Goal: Task Accomplishment & Management: Use online tool/utility

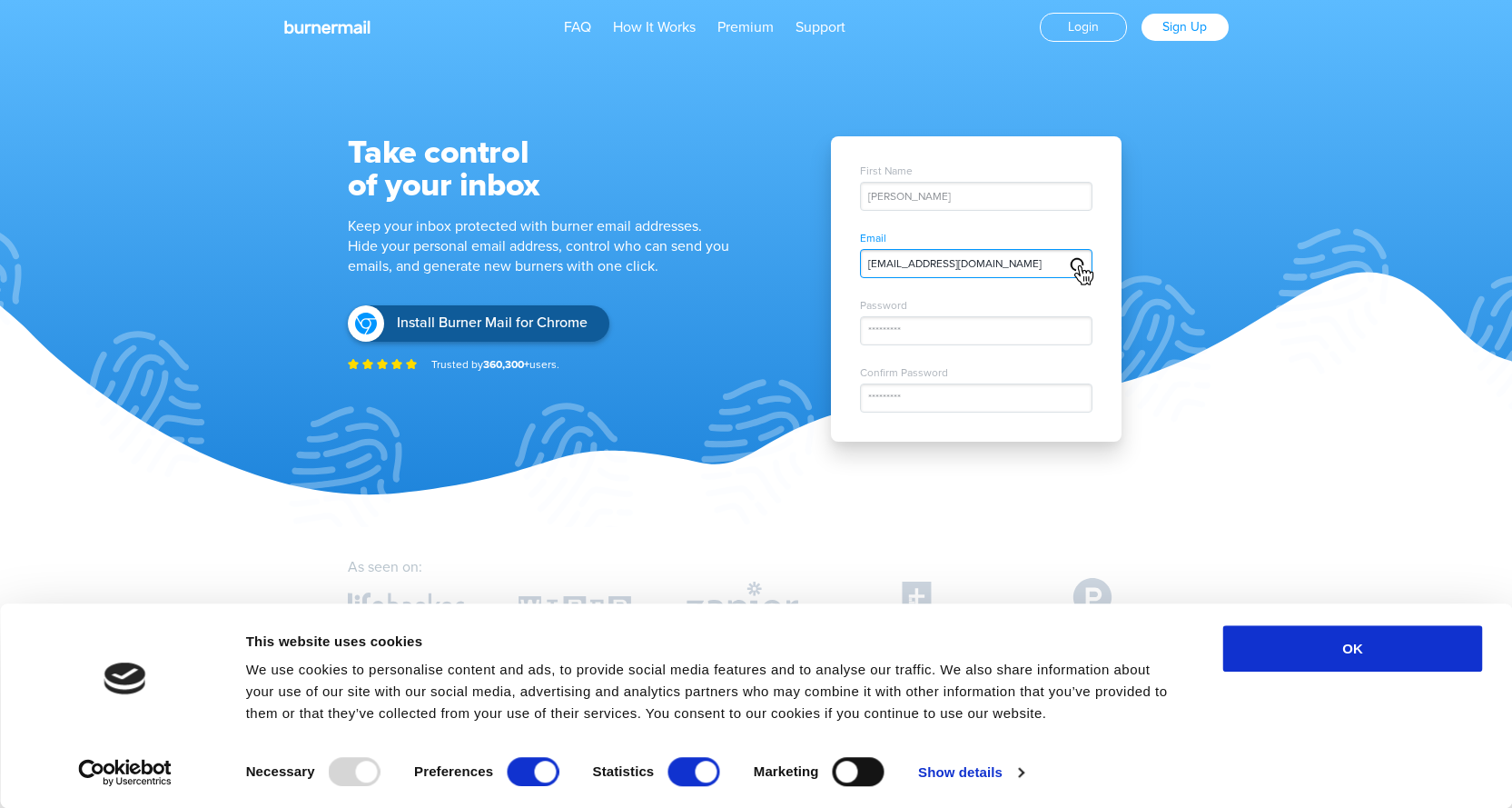
click at [908, 196] on div "John Doe" at bounding box center [976, 196] width 232 height 29
click at [935, 196] on div "John Doe" at bounding box center [976, 196] width 232 height 29
click at [937, 194] on div "John Doe" at bounding box center [976, 196] width 232 height 29
click at [934, 191] on div "John Doe" at bounding box center [976, 196] width 232 height 29
click at [925, 198] on div "John Doe" at bounding box center [976, 196] width 232 height 29
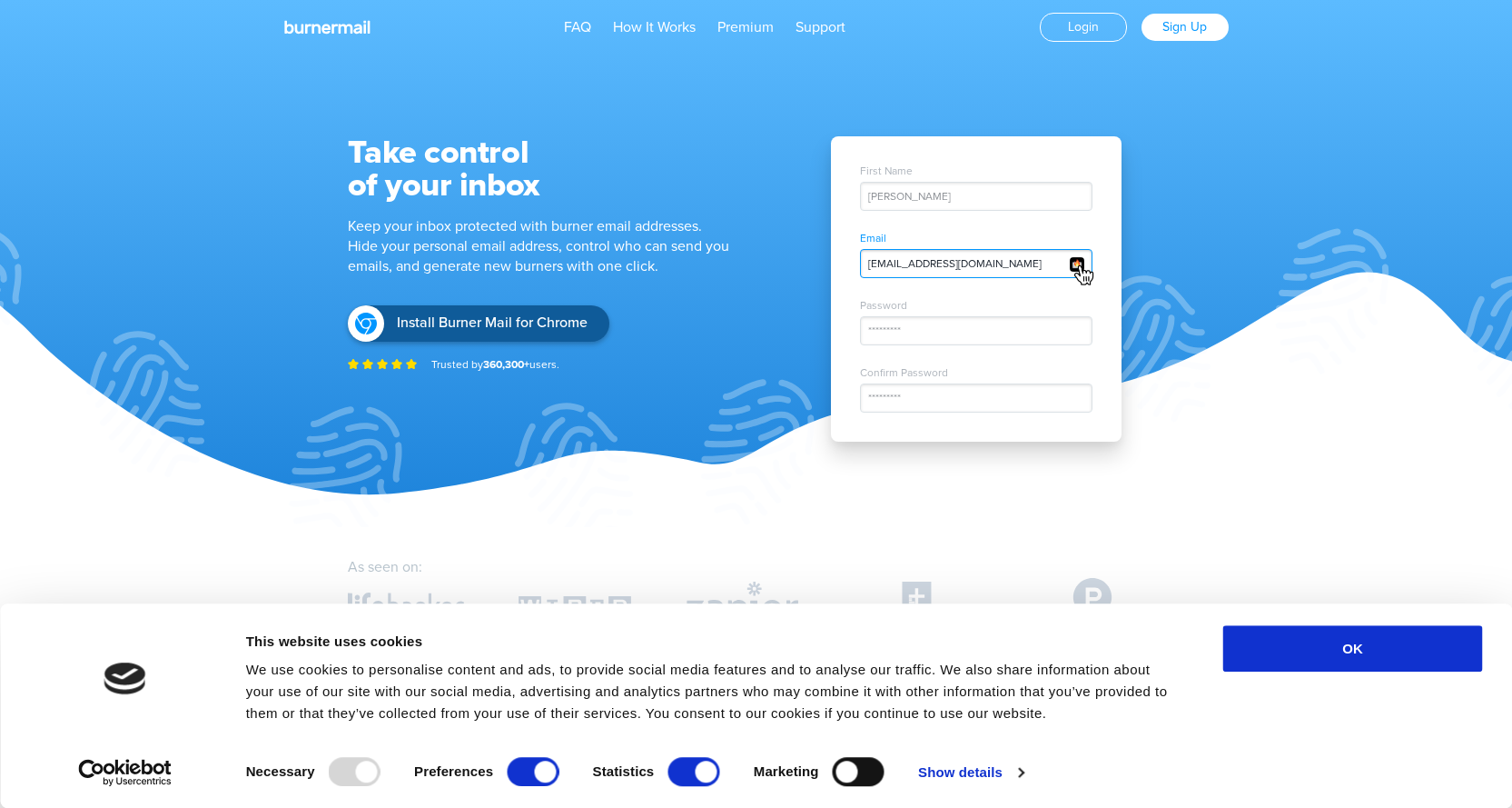
click at [917, 200] on div "John Doe" at bounding box center [976, 196] width 232 height 29
click at [1073, 265] on img at bounding box center [1077, 264] width 17 height 17
click at [1081, 265] on img at bounding box center [1084, 275] width 20 height 21
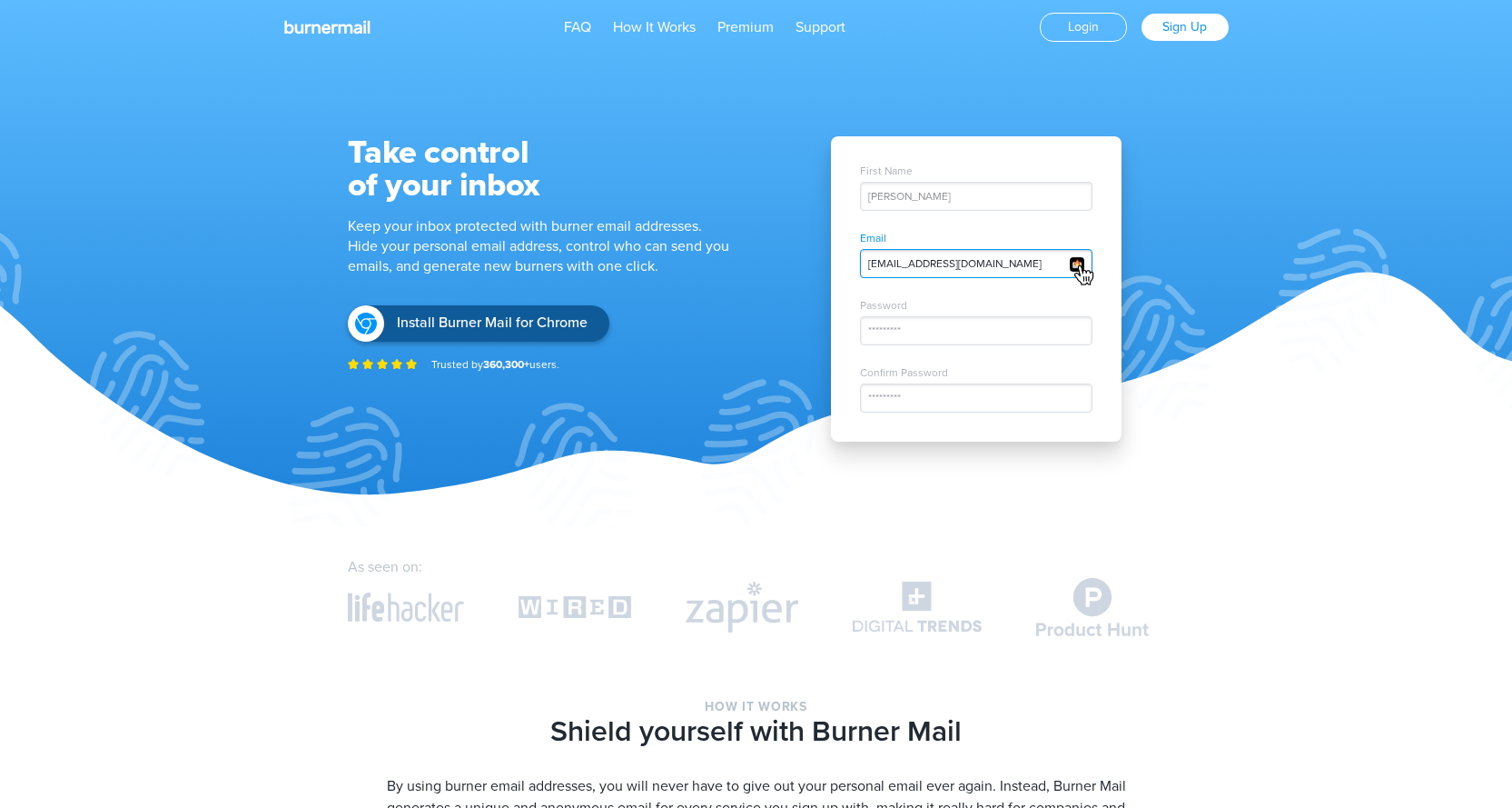
click at [1064, 256] on div "pinterest.h294h5@nicoric.com" at bounding box center [976, 263] width 232 height 29
click at [1069, 266] on img at bounding box center [1077, 264] width 17 height 17
click at [526, 327] on span "Install Burner Mail for Chrome" at bounding box center [492, 323] width 192 height 18
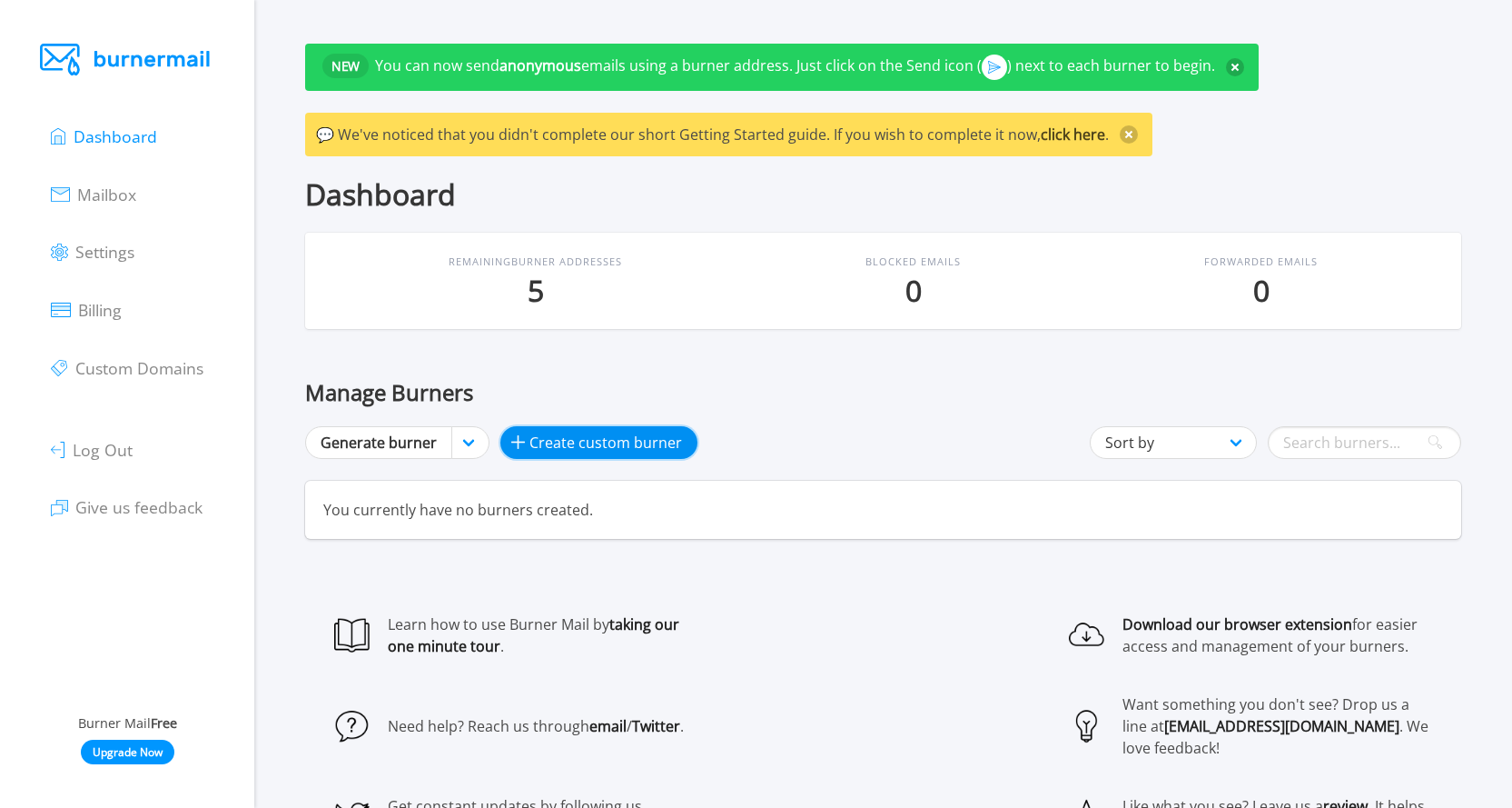
click at [547, 434] on span "Create custom burner" at bounding box center [606, 442] width 152 height 21
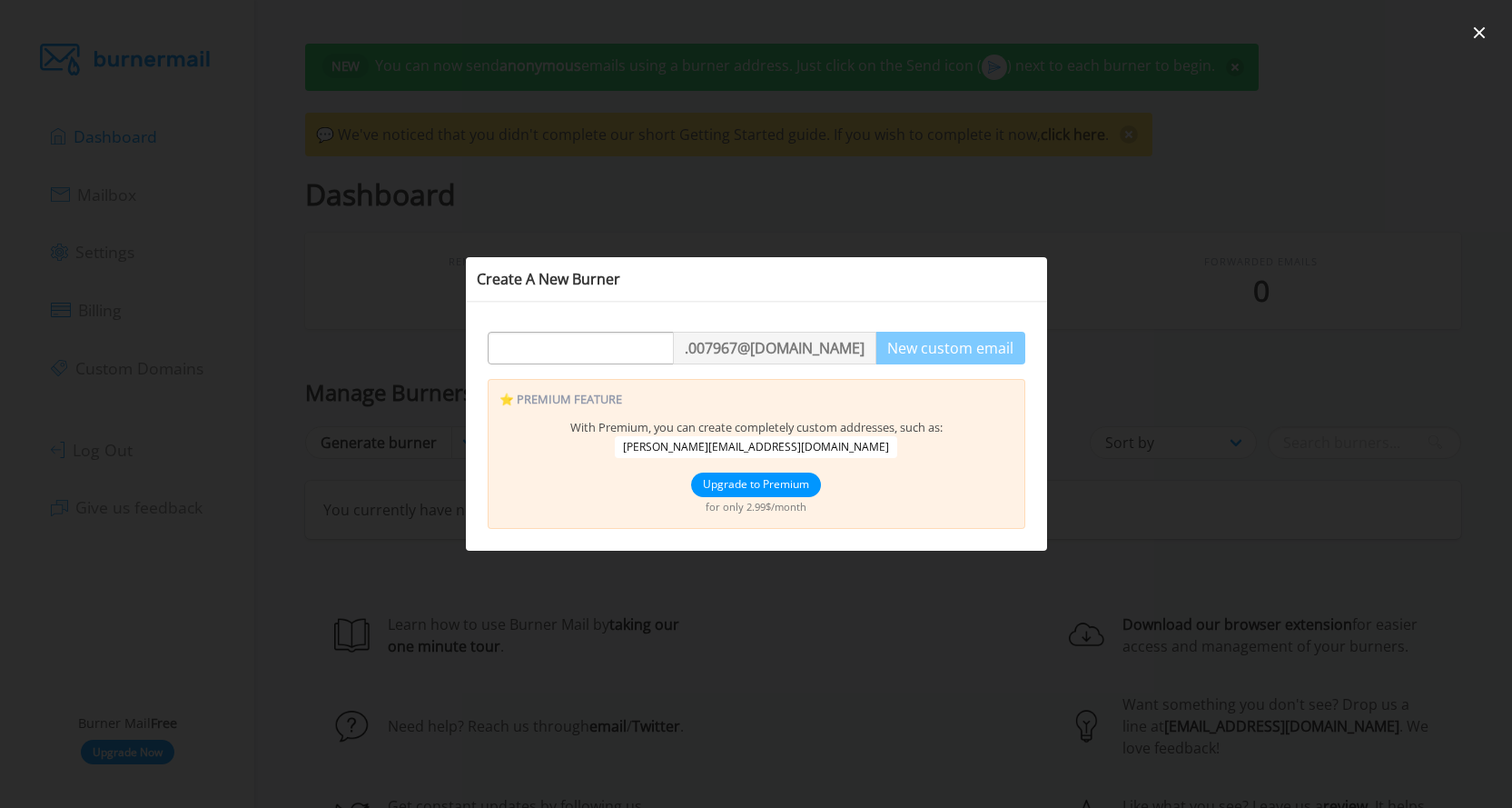
click at [637, 355] on input "text" at bounding box center [580, 348] width 184 height 33
type input "214564asda"
click at [923, 341] on button "New custom email" at bounding box center [951, 348] width 150 height 33
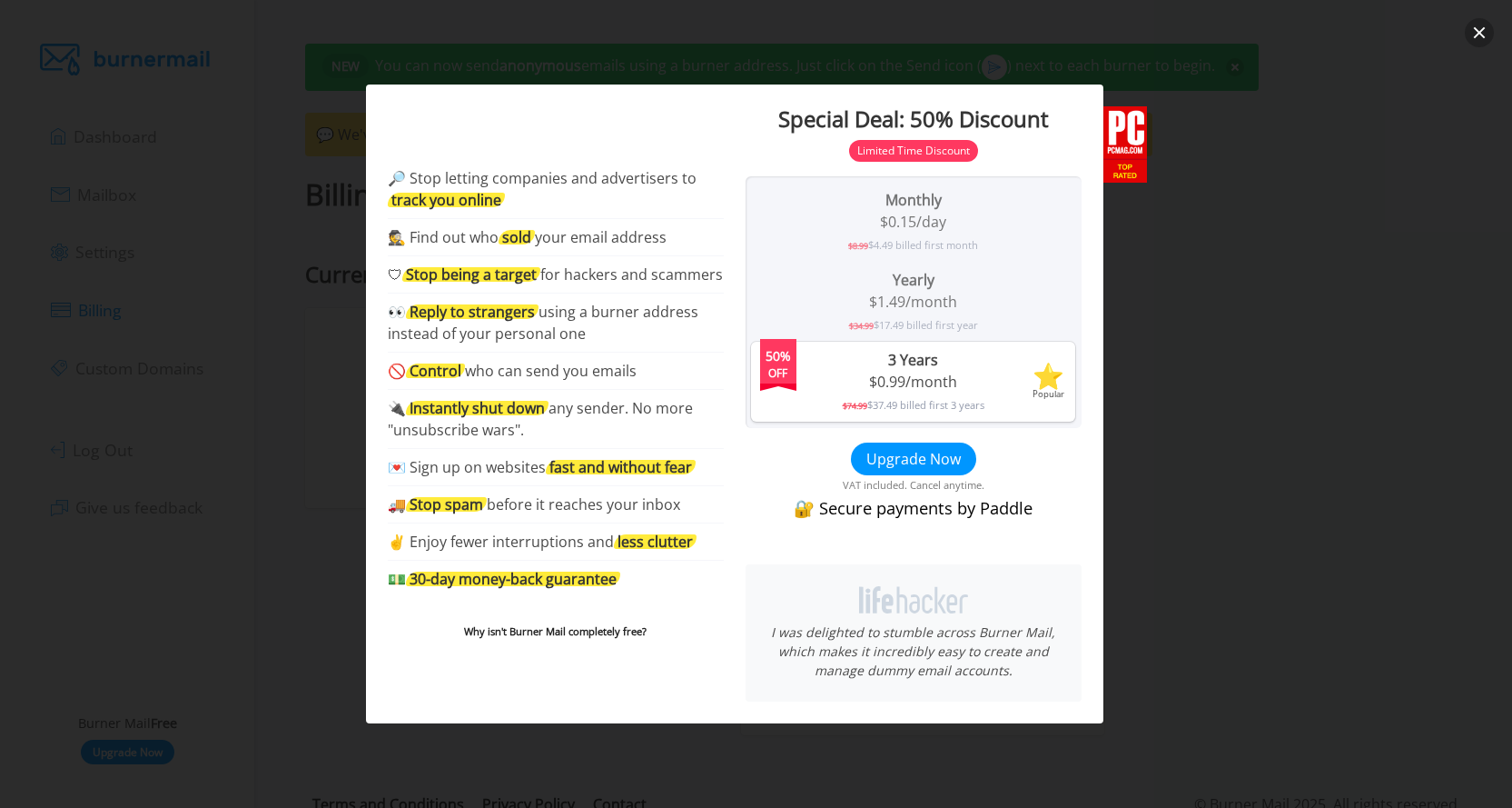
click at [1477, 20] on button "close" at bounding box center [1480, 33] width 29 height 29
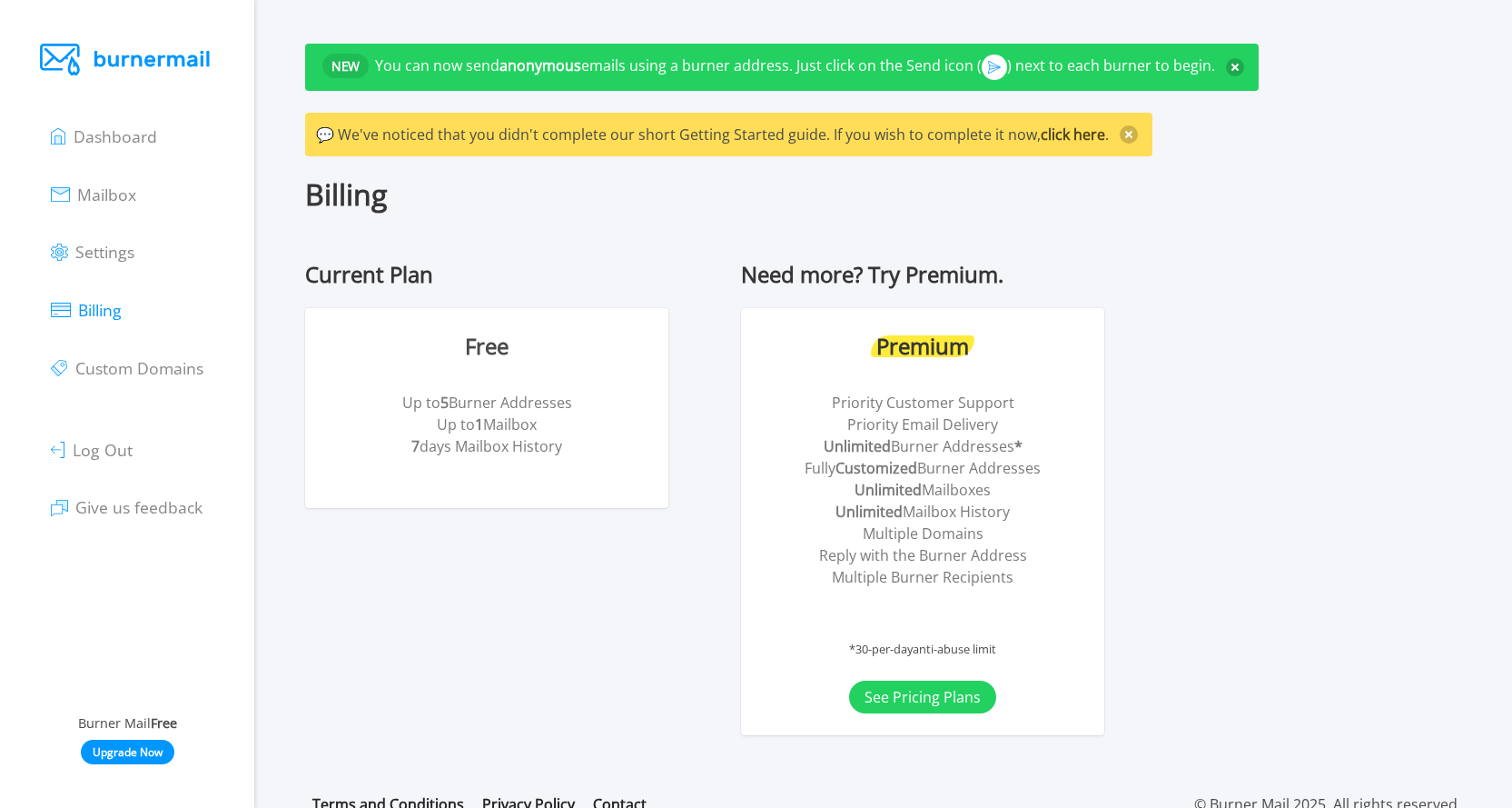
click at [550, 336] on div "Free" at bounding box center [487, 346] width 320 height 33
click at [530, 367] on div "Free Up to 5 Burner Addresses Up to 1 Mailbox 7 days Mailbox History" at bounding box center [487, 408] width 320 height 156
click at [526, 376] on div "Free Up to 5 Burner Addresses Up to 1 Mailbox 7 days Mailbox History" at bounding box center [487, 408] width 320 height 156
click at [441, 384] on div "Free Up to 5 Burner Addresses Up to 1 Mailbox 7 days Mailbox History" at bounding box center [487, 408] width 320 height 156
drag, startPoint x: 594, startPoint y: 339, endPoint x: 477, endPoint y: 273, distance: 134.3
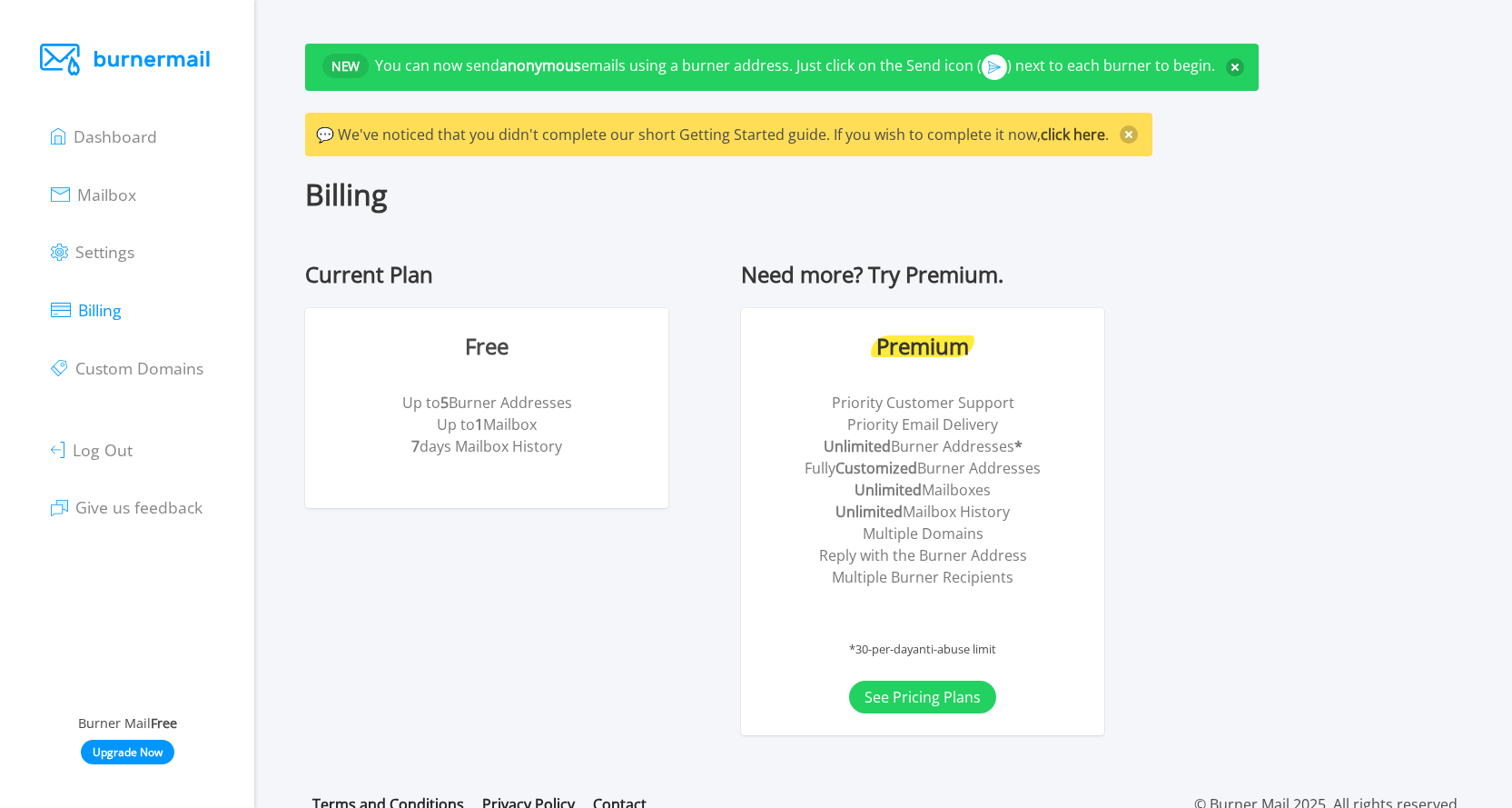
click at [591, 333] on div "Free" at bounding box center [487, 346] width 320 height 33
click at [450, 259] on div "Billing Current Plan Free Up to 5 Burner Addresses Up to 1 Mailbox 7 days Mailb…" at bounding box center [883, 474] width 1156 height 593
click at [324, 230] on div "Billing Current Plan Free Up to 5 Burner Addresses Up to 1 Mailbox 7 days Mailb…" at bounding box center [883, 474] width 1156 height 593
click at [115, 132] on span "Dashboard" at bounding box center [115, 136] width 84 height 21
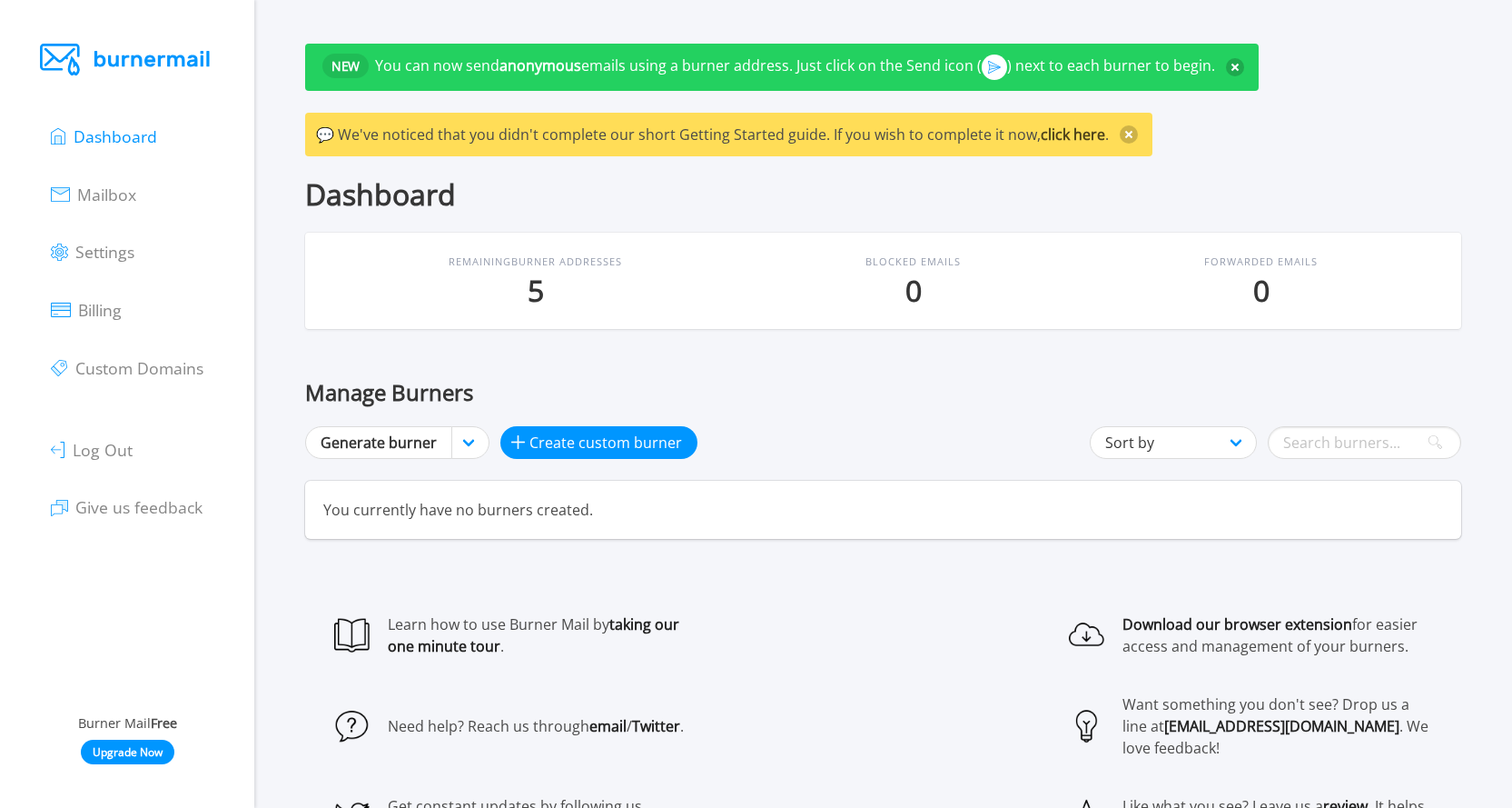
click at [100, 228] on ul "Dashboard Mailbox Settings Billing Custom Domains Log Out Give us feedback" at bounding box center [126, 320] width 151 height 428
click at [101, 231] on ul "Dashboard Mailbox Settings Billing Custom Domains Log Out Give us feedback" at bounding box center [126, 320] width 151 height 428
click at [123, 181] on link "Mailbox" at bounding box center [94, 193] width 86 height 25
click at [134, 149] on ul "Dashboard Mailbox Settings Billing Custom Domains Log Out Give us feedback" at bounding box center [126, 320] width 151 height 428
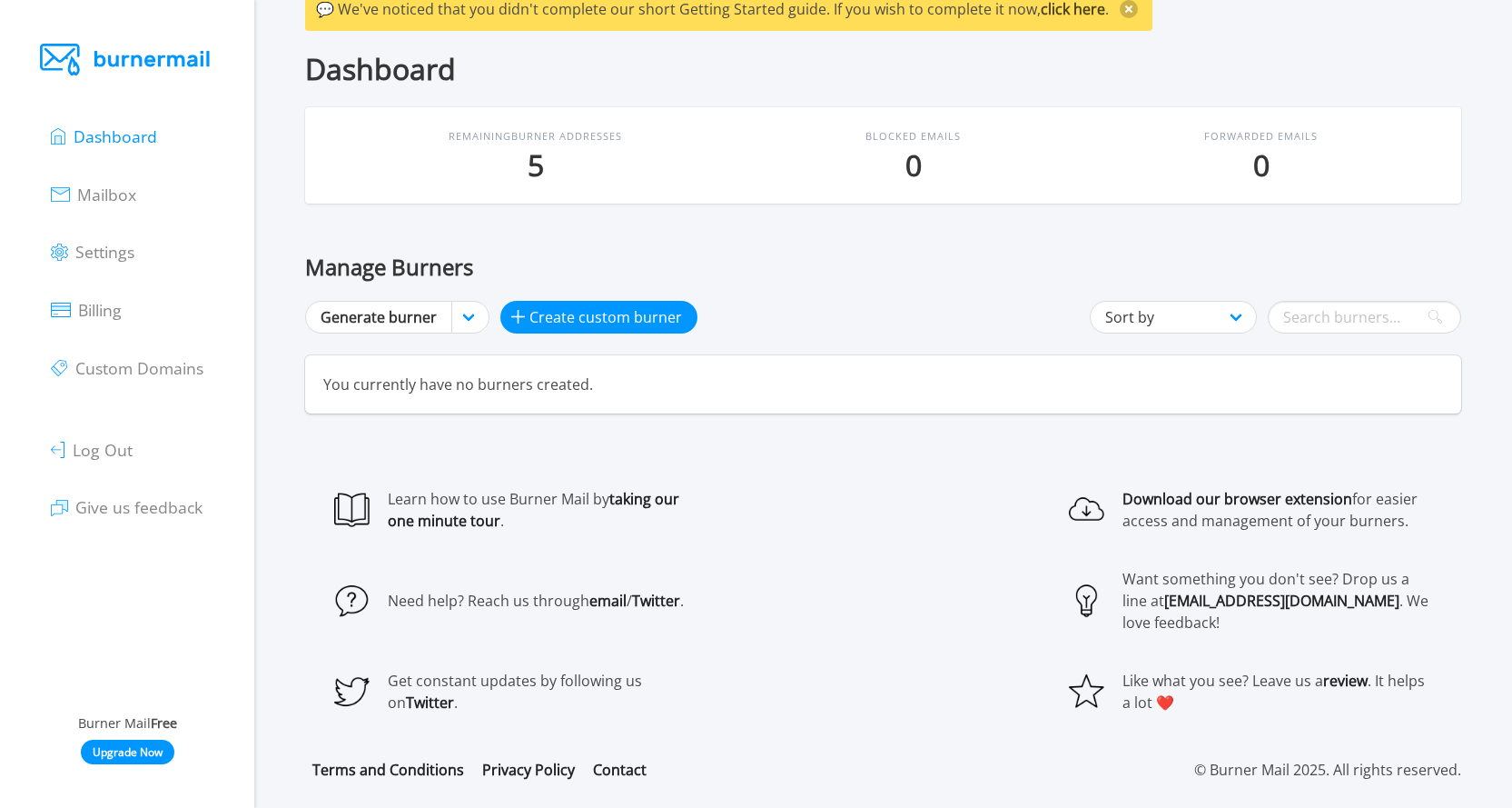
scroll to position [127, 0]
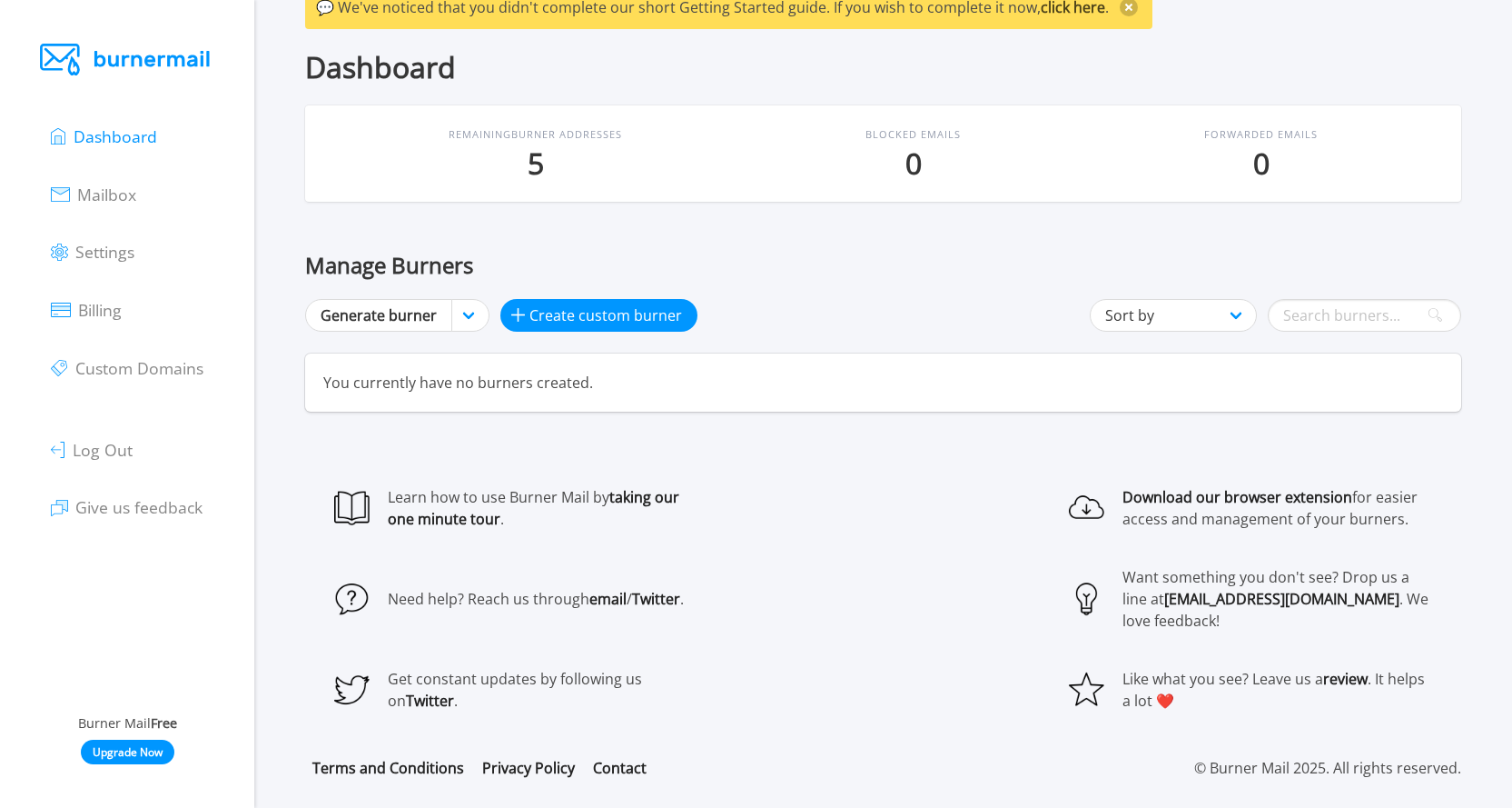
click at [131, 213] on ul "Dashboard Mailbox Settings Billing Custom Domains Log Out Give us feedback" at bounding box center [126, 320] width 151 height 428
click at [131, 202] on span "Mailbox" at bounding box center [106, 194] width 60 height 21
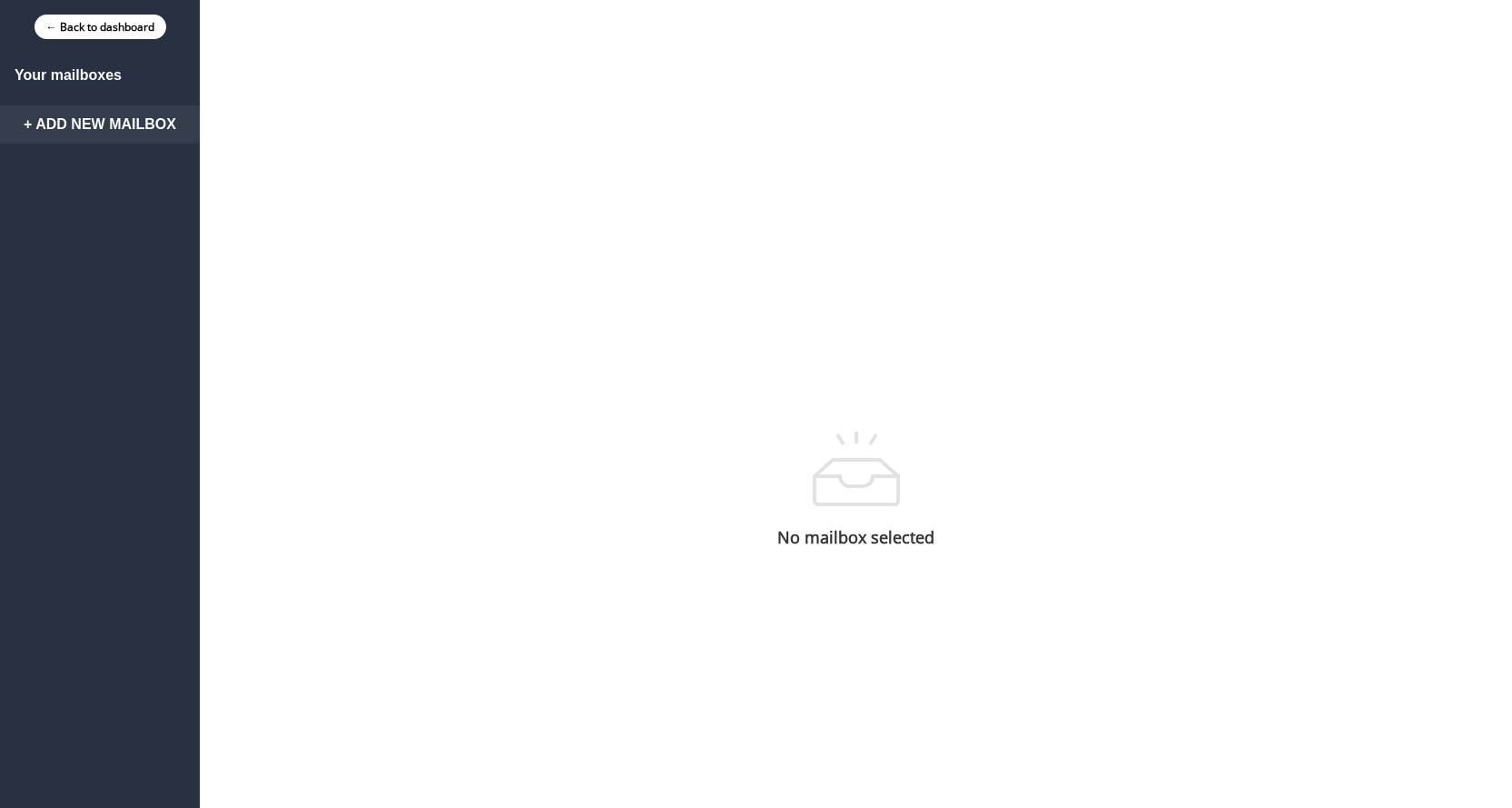
click at [147, 135] on link "+ Add New Mailbox" at bounding box center [99, 124] width 200 height 38
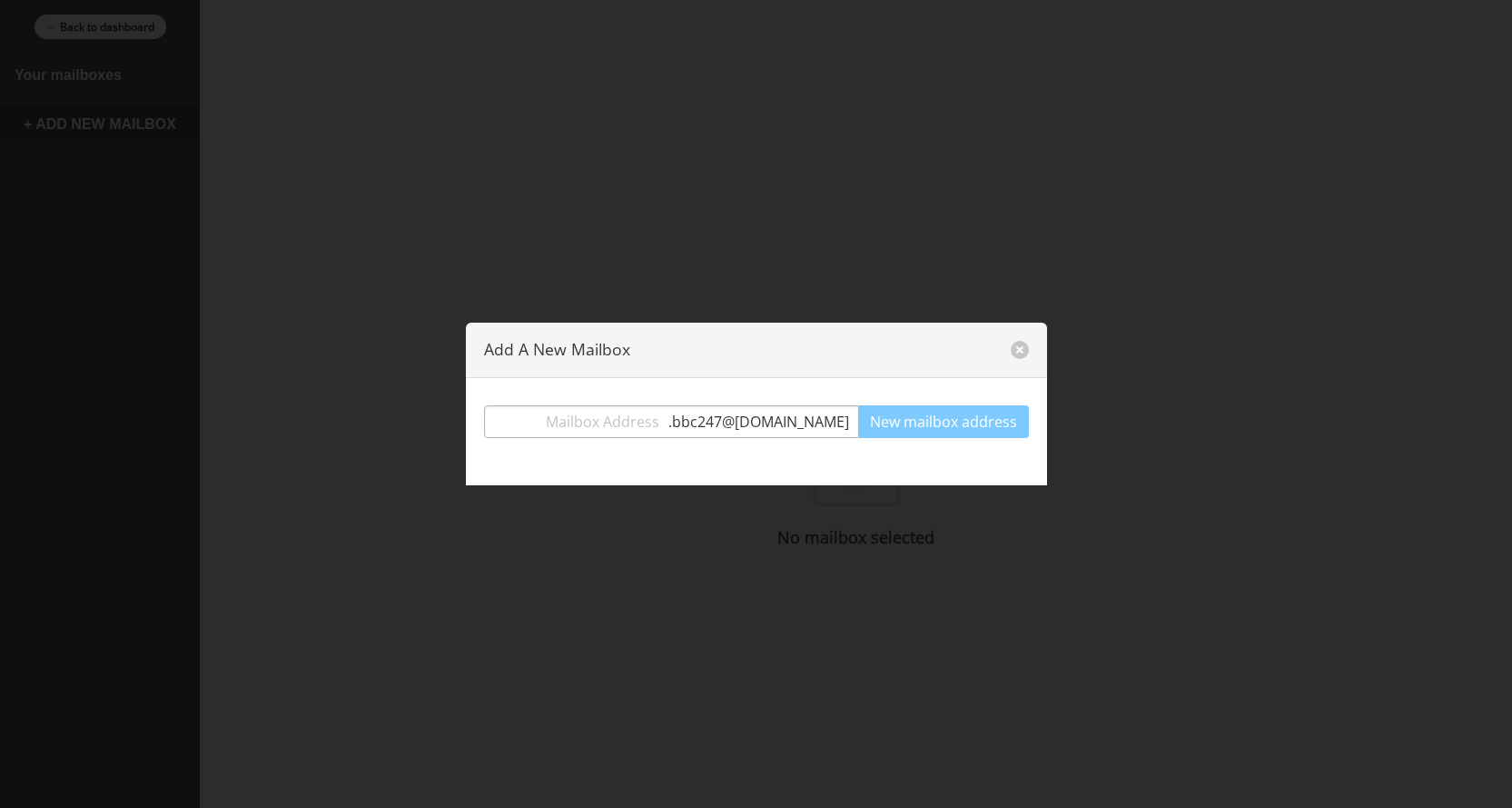
click at [628, 418] on input "text" at bounding box center [577, 422] width 183 height 33
type input "asdasdf"
click at [936, 414] on button "New mailbox address" at bounding box center [943, 422] width 171 height 33
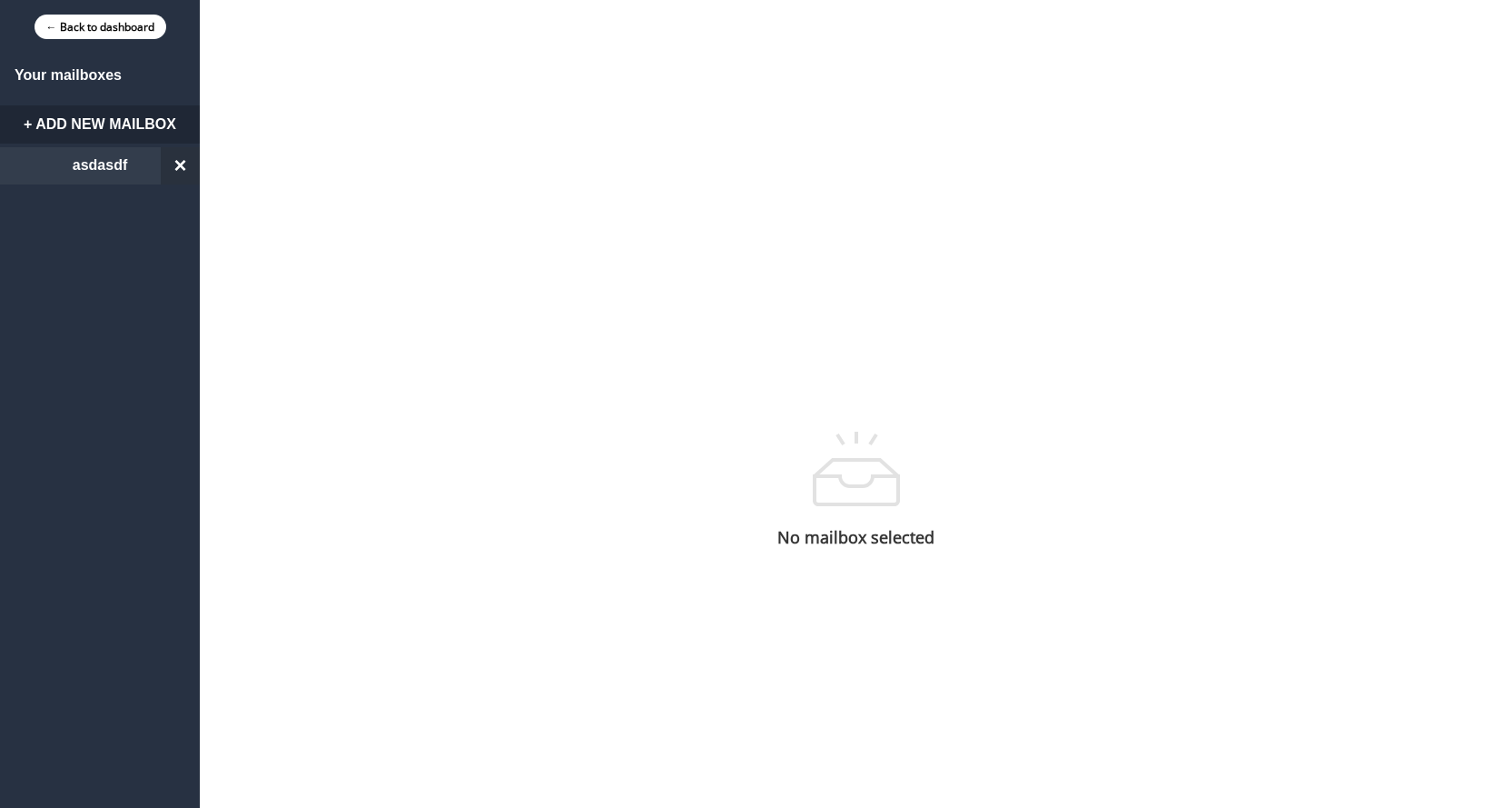
click at [120, 165] on link "asdasdf ×" at bounding box center [99, 166] width 200 height 38
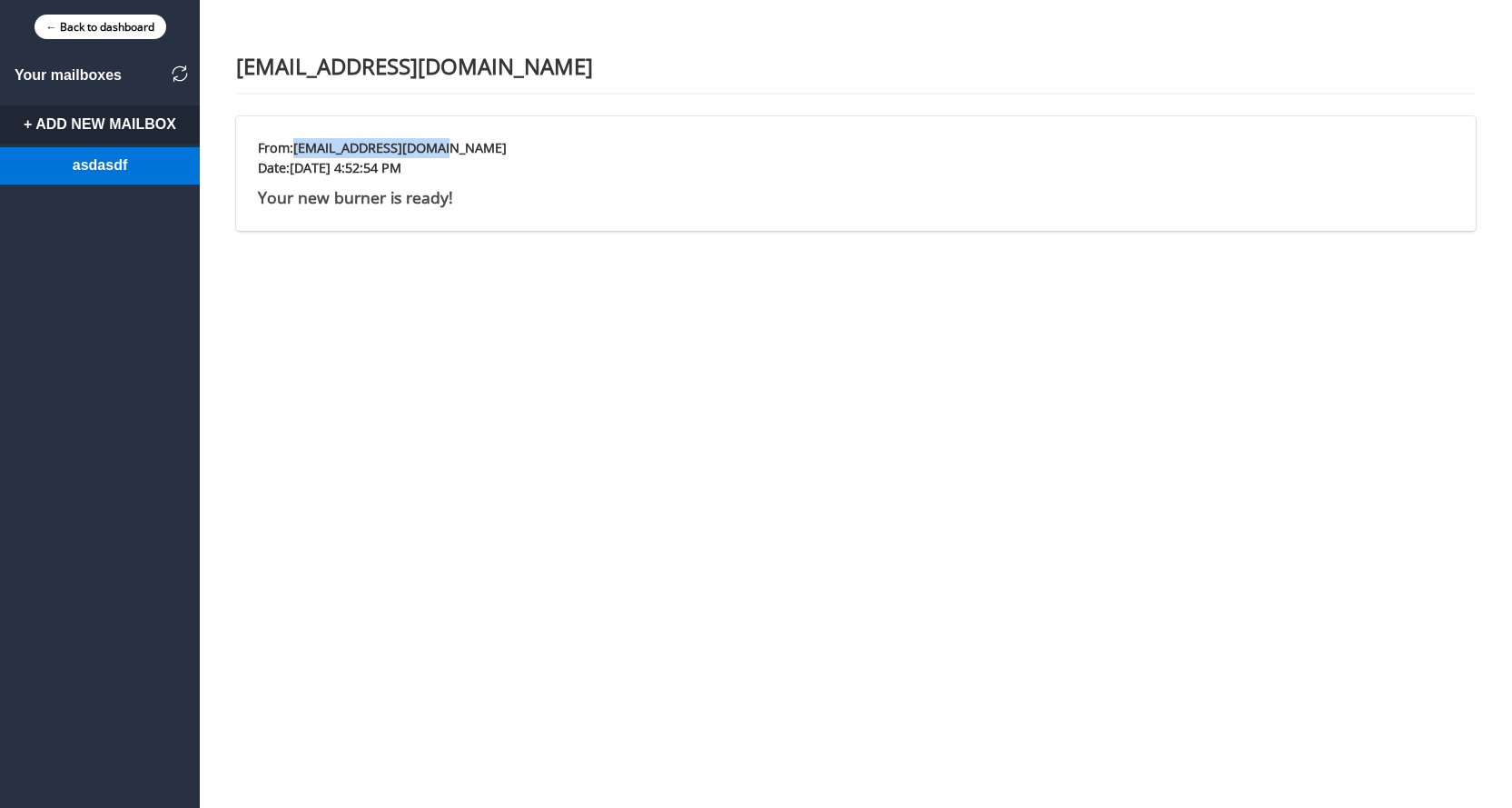
drag, startPoint x: 443, startPoint y: 139, endPoint x: 297, endPoint y: 153, distance: 146.7
click at [297, 153] on div "From: contact@burnermail.io" at bounding box center [855, 148] width 1196 height 20
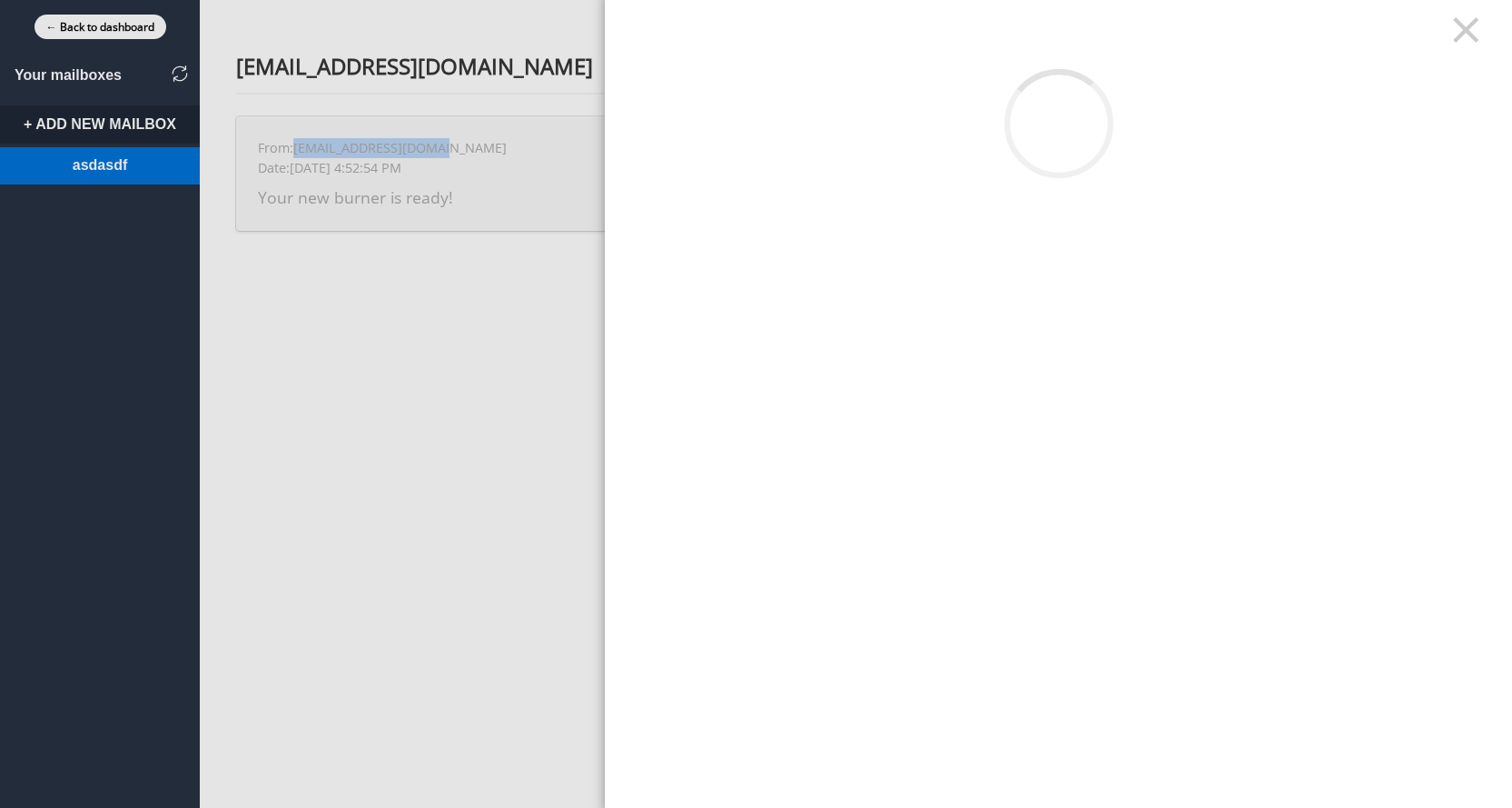
copy div "[EMAIL_ADDRESS][DOMAIN_NAME]"
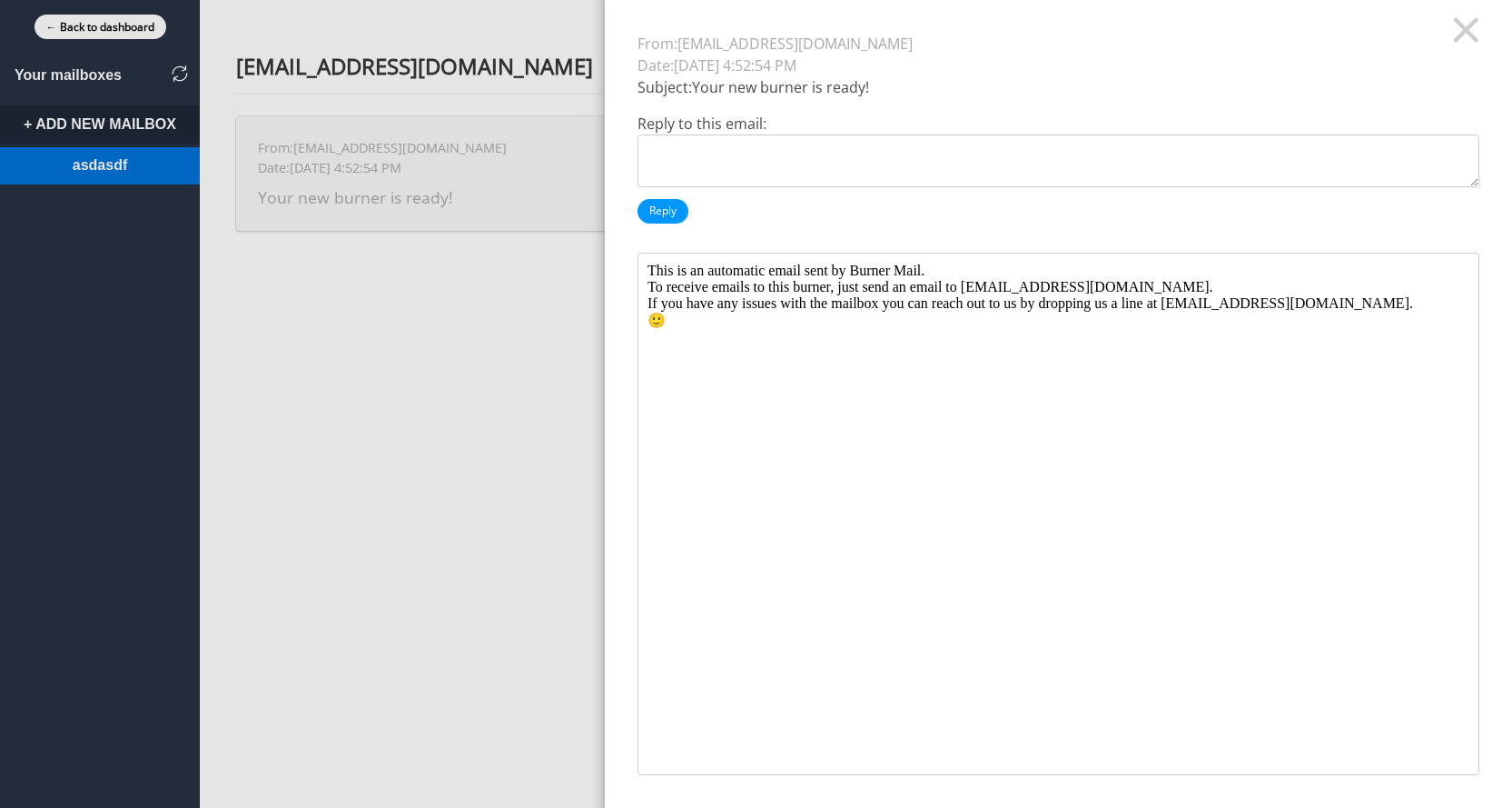
click at [492, 150] on div at bounding box center [756, 404] width 1512 height 808
